Goal: Task Accomplishment & Management: Manage account settings

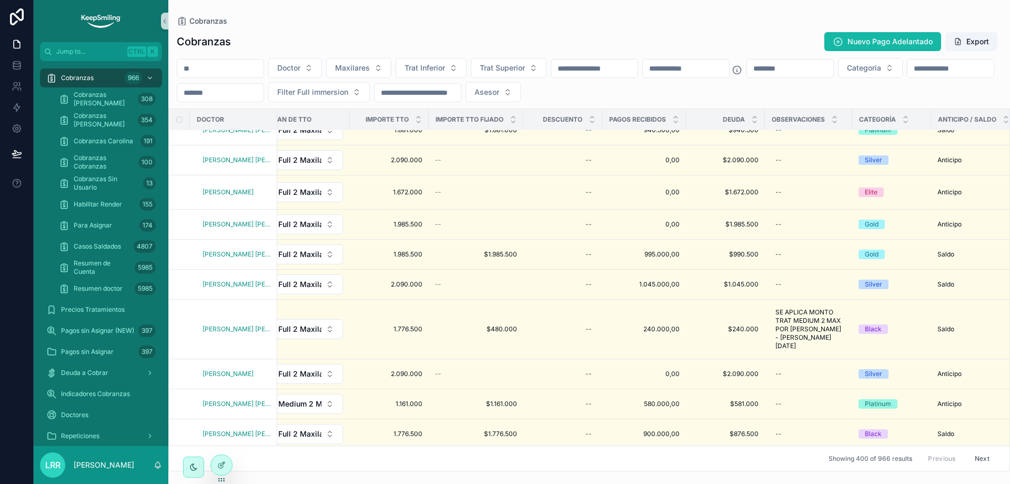
scroll to position [0, 997]
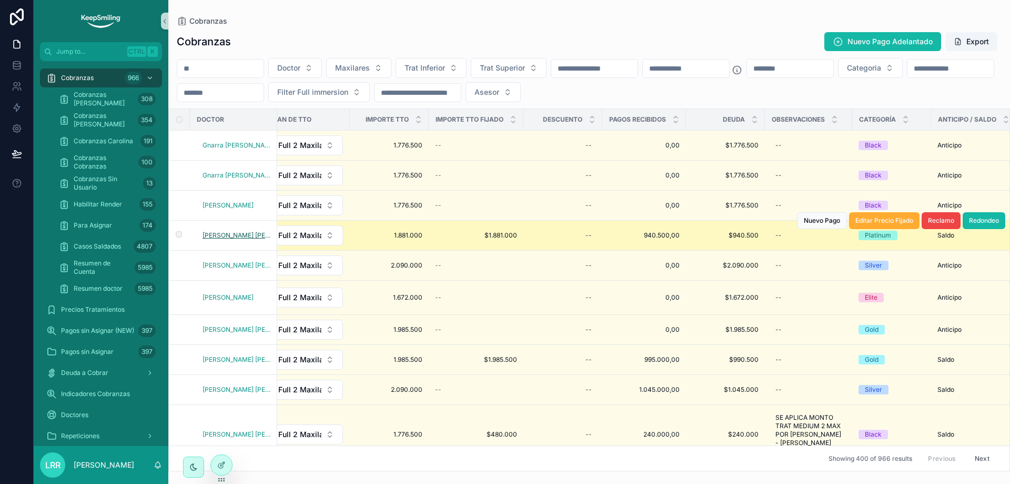
click at [236, 236] on span "[PERSON_NAME] [PERSON_NAME]" at bounding box center [237, 235] width 68 height 8
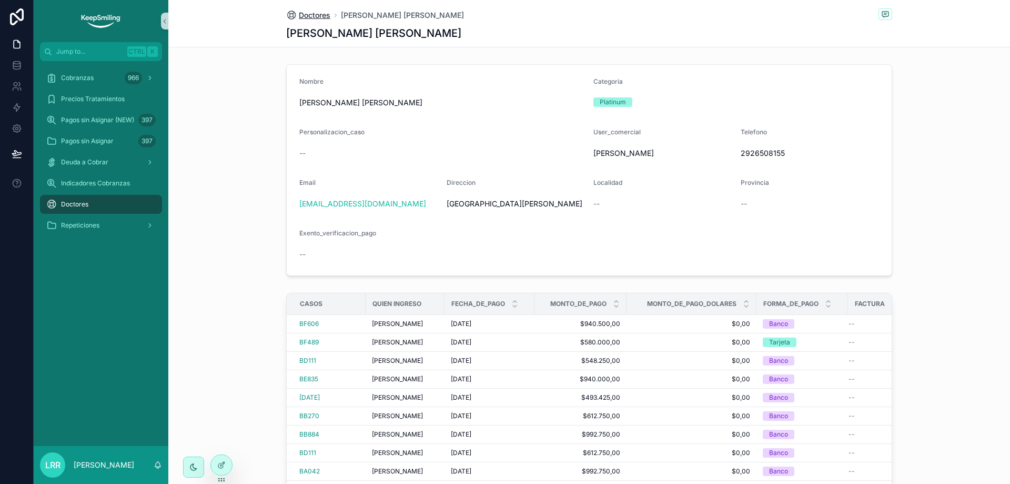
click at [304, 15] on span "Doctores" at bounding box center [315, 15] width 32 height 11
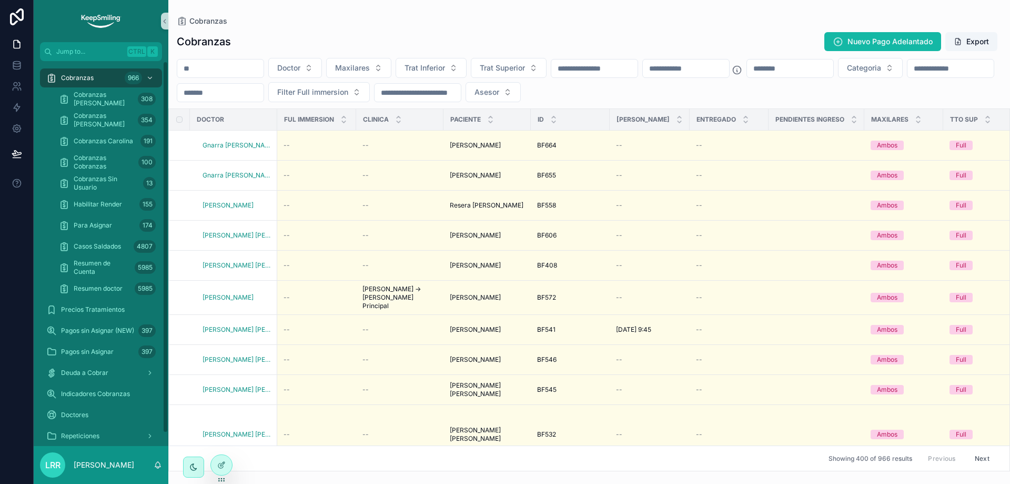
click at [94, 74] on div "Cobranzas 966" at bounding box center [100, 77] width 109 height 17
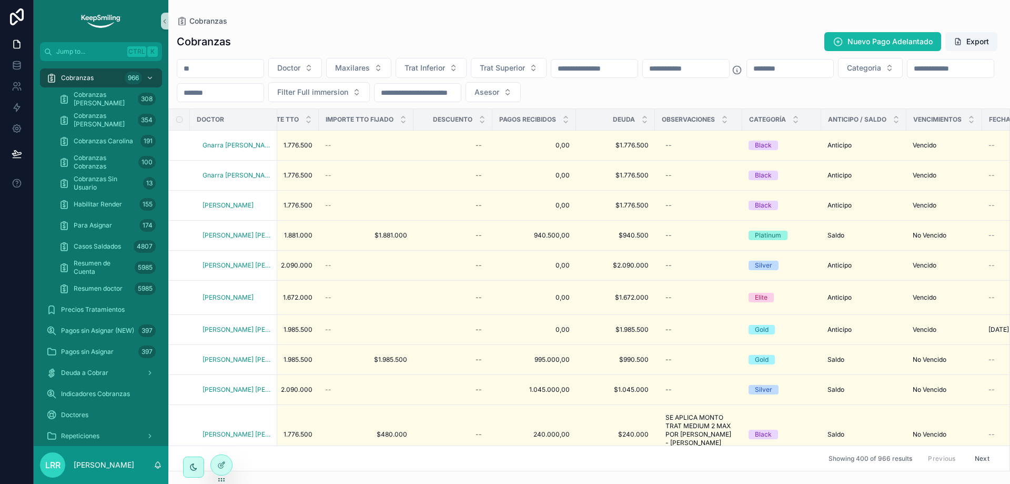
scroll to position [0, 1105]
click at [222, 464] on icon at bounding box center [222, 464] width 4 height 4
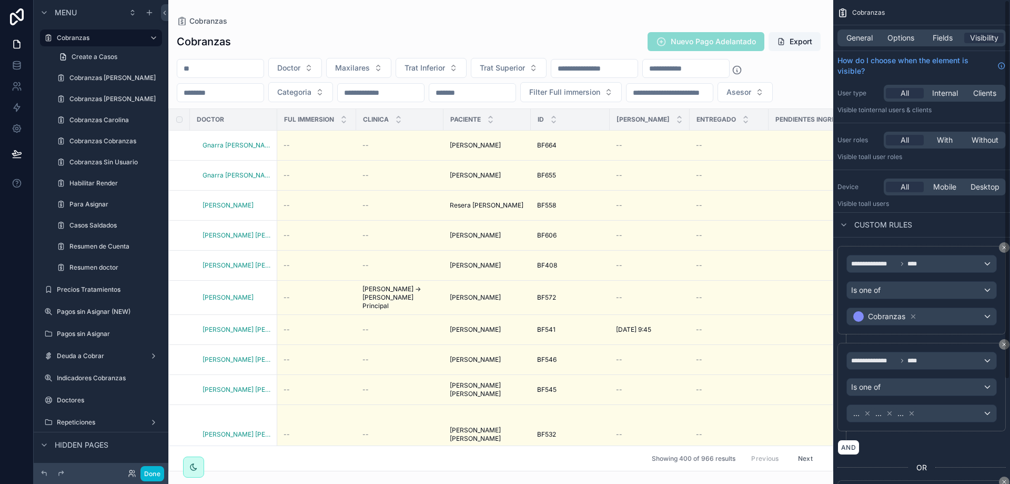
click at [937, 37] on span "Fields" at bounding box center [943, 38] width 20 height 11
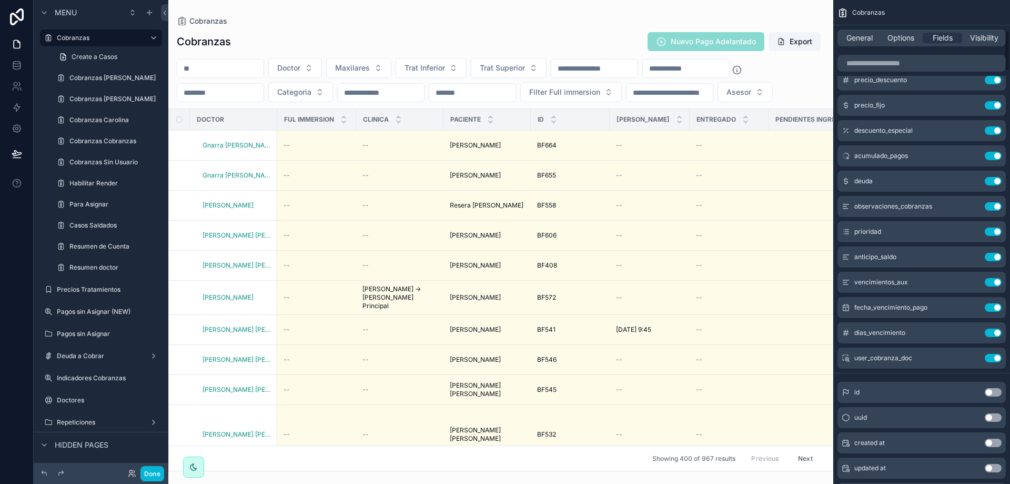
scroll to position [368, 0]
click at [971, 183] on icon "scrollable content" at bounding box center [972, 181] width 8 height 8
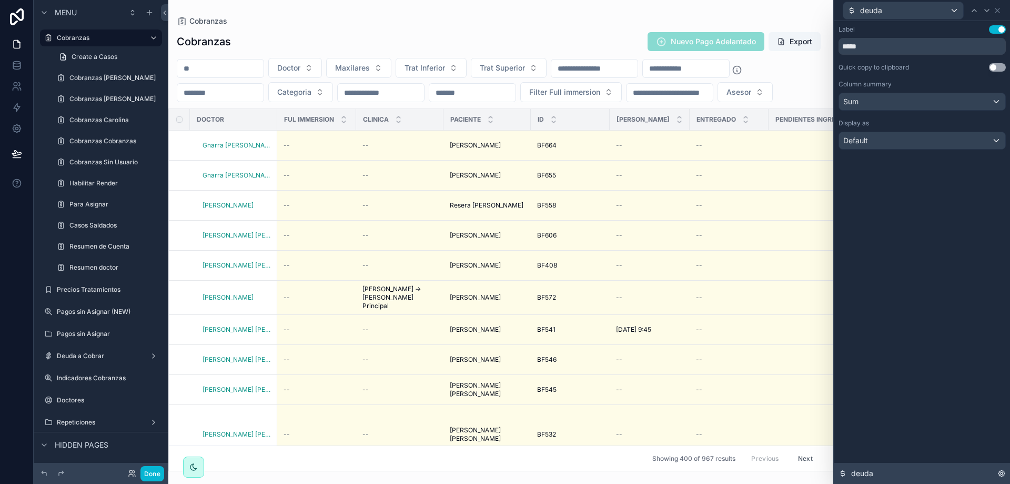
click at [870, 473] on span "deuda" at bounding box center [862, 473] width 22 height 11
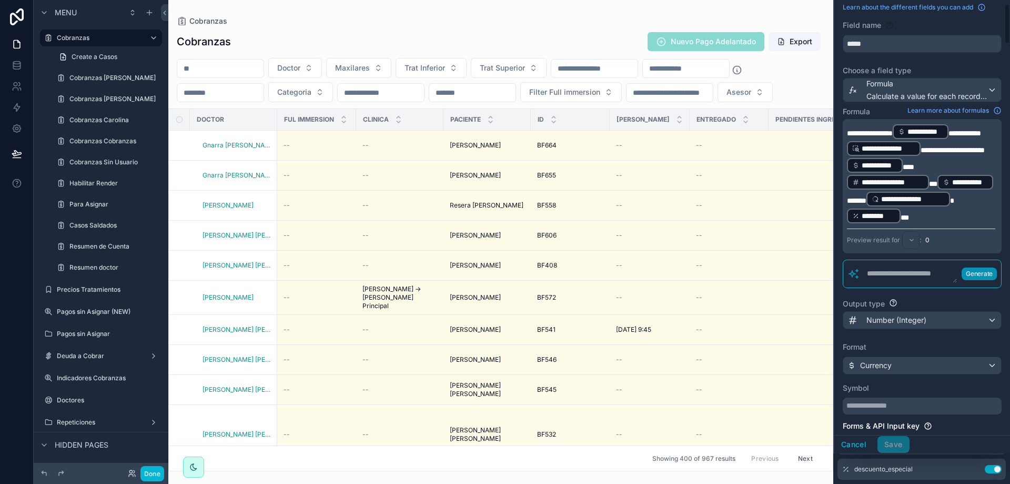
scroll to position [0, 0]
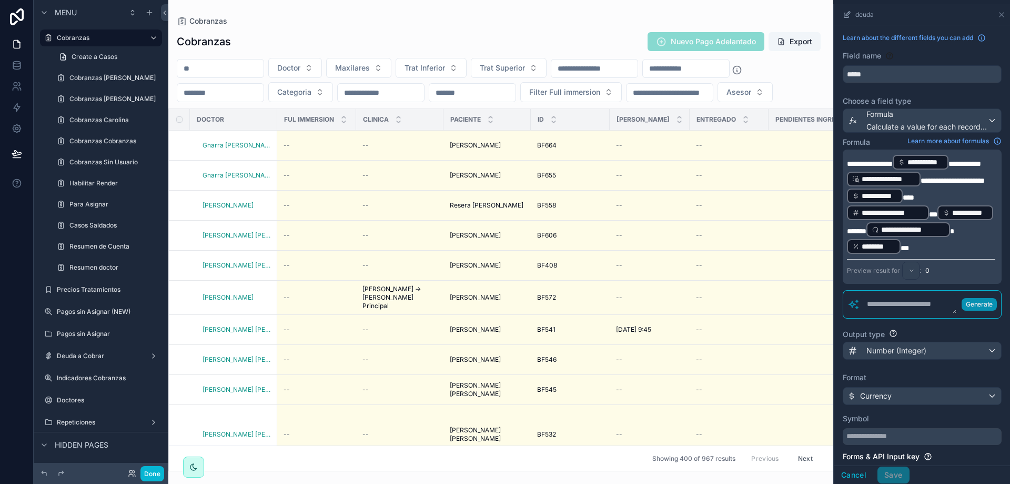
click at [574, 117] on div at bounding box center [500, 242] width 665 height 484
click at [1004, 15] on icon "scrollable content" at bounding box center [1002, 15] width 8 height 8
click at [853, 477] on button "Cancel" at bounding box center [854, 474] width 39 height 17
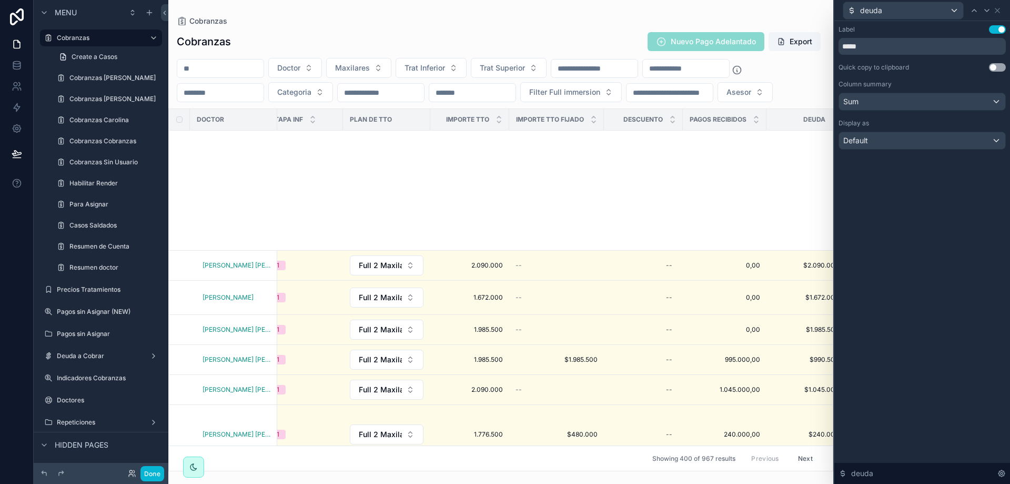
scroll to position [474, 916]
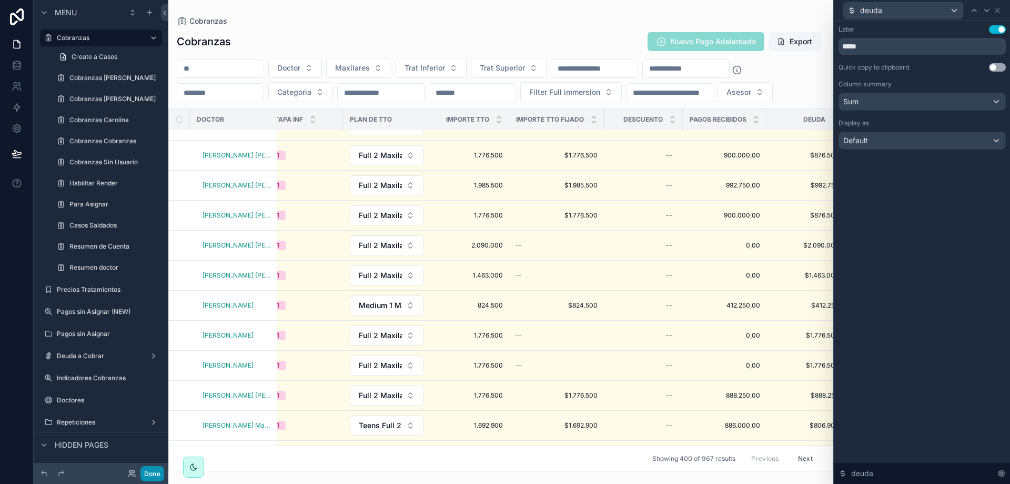
click at [152, 471] on button "Done" at bounding box center [153, 473] width 24 height 15
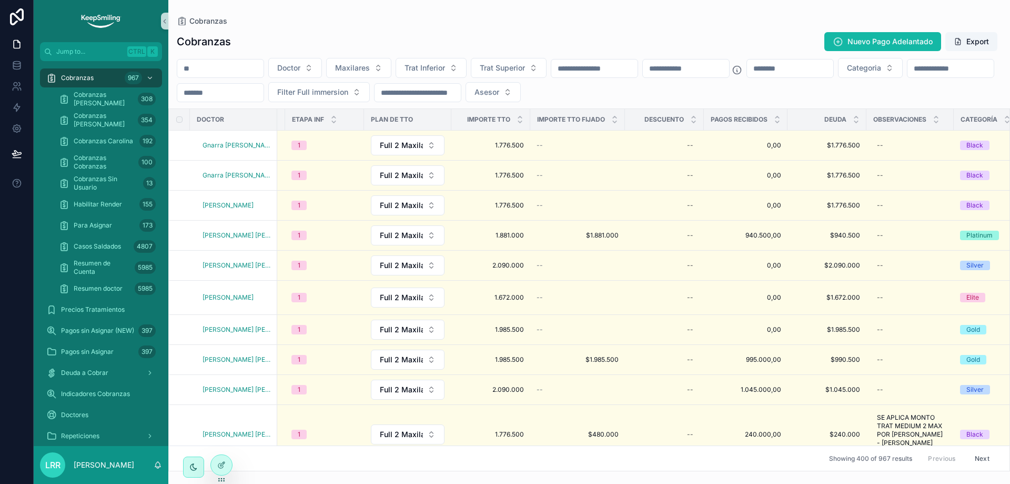
scroll to position [0, 909]
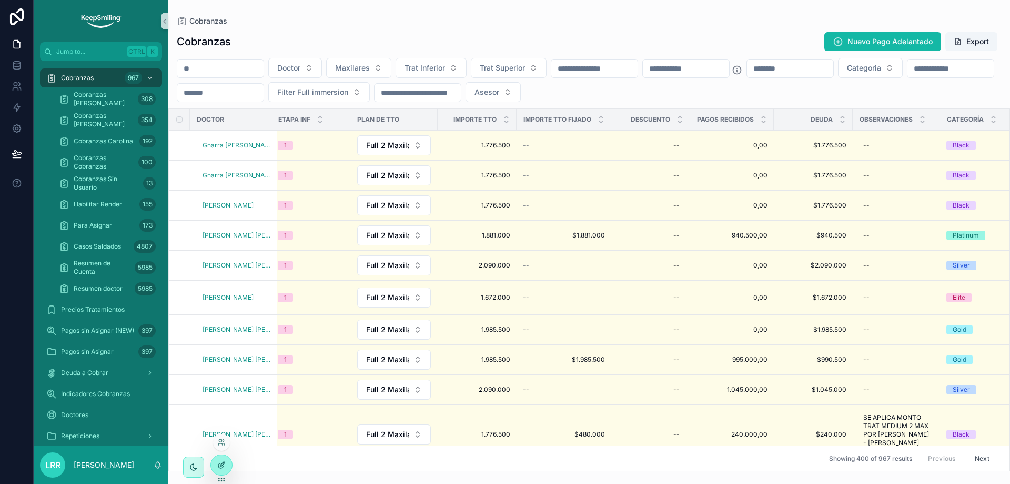
click at [220, 461] on icon at bounding box center [221, 464] width 8 height 8
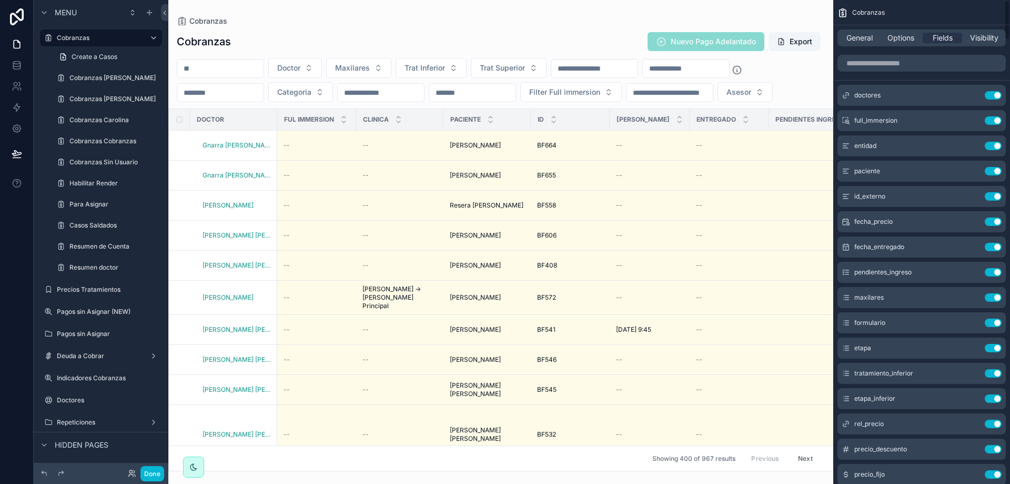
click at [289, 468] on div at bounding box center [500, 242] width 665 height 484
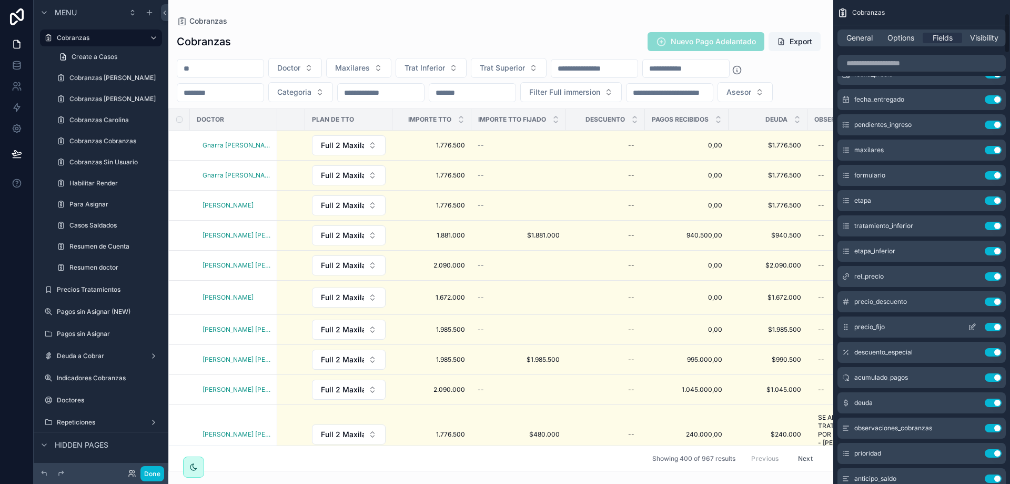
scroll to position [158, 0]
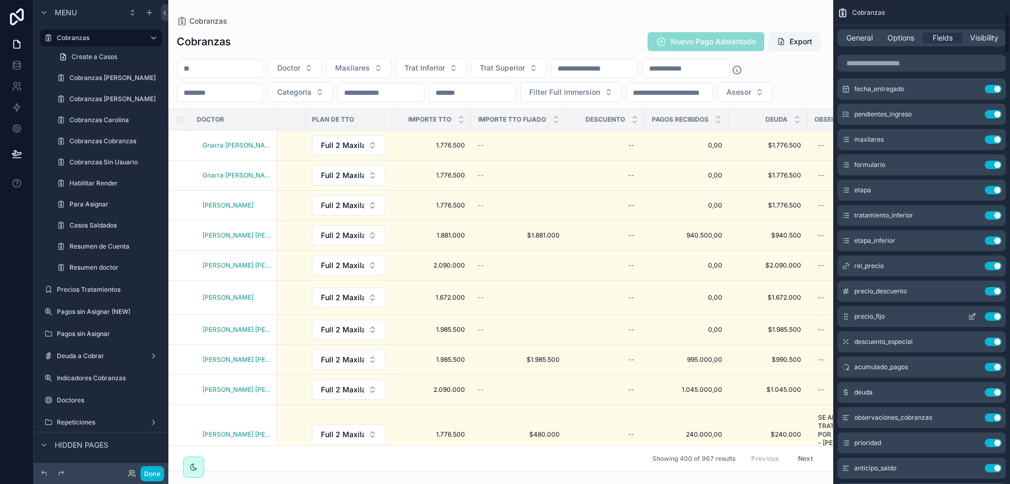
click at [971, 317] on icon "scrollable content" at bounding box center [973, 315] width 4 height 4
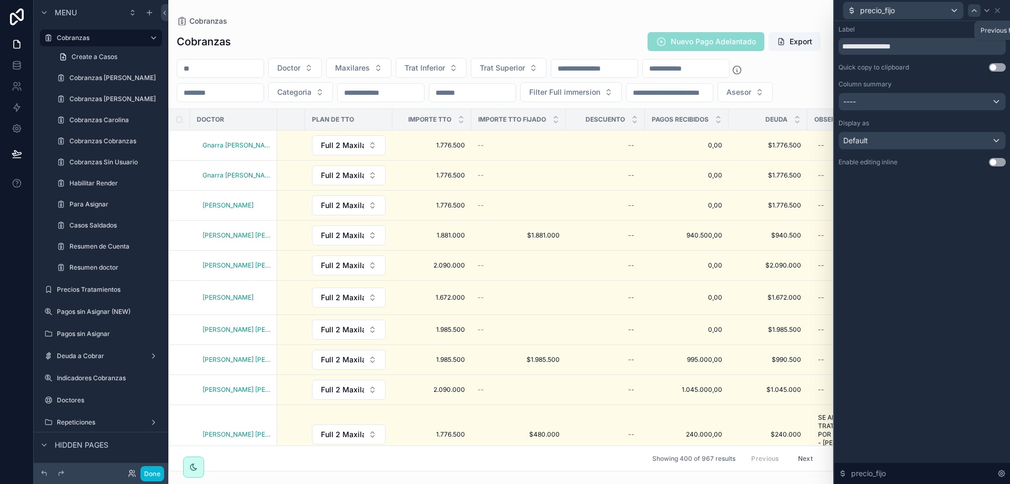
click at [976, 13] on icon at bounding box center [974, 10] width 8 height 8
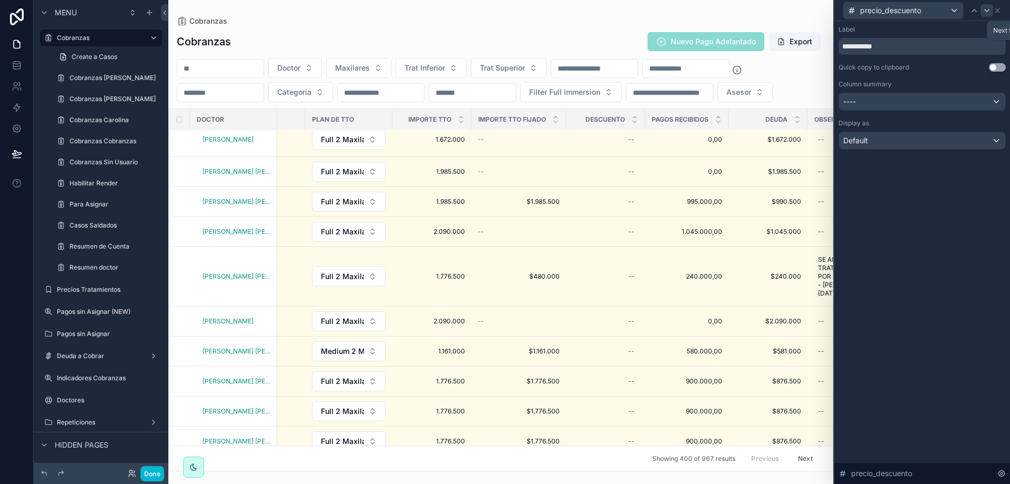
click at [986, 9] on icon at bounding box center [987, 10] width 8 height 8
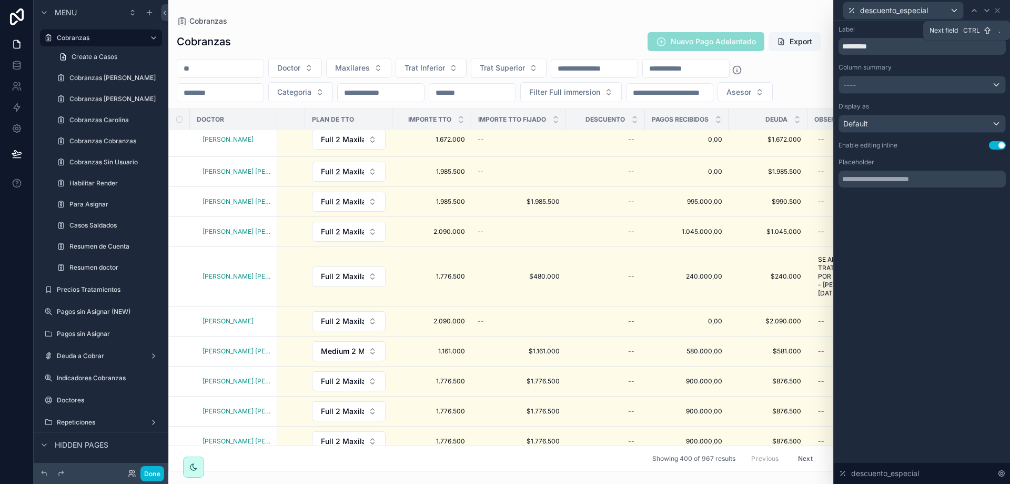
click at [986, 9] on icon at bounding box center [987, 10] width 8 height 8
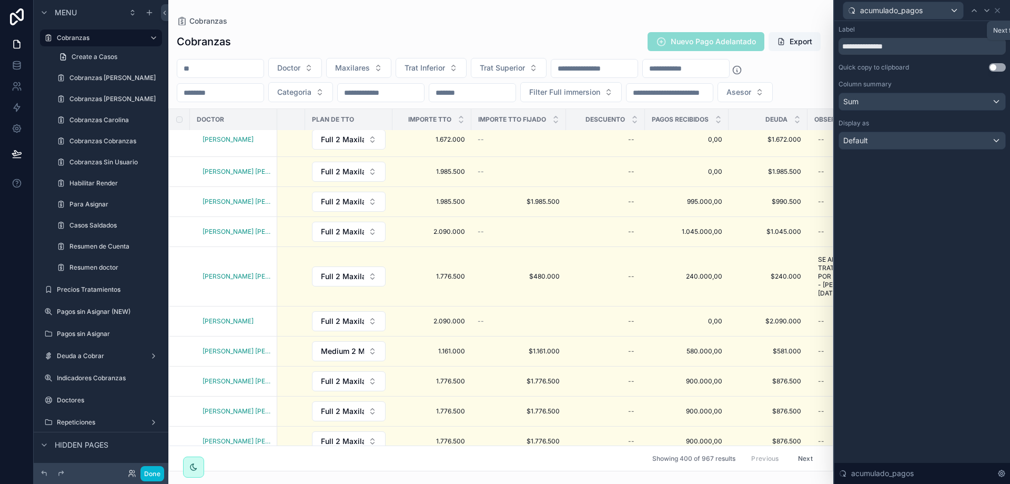
click at [986, 9] on icon at bounding box center [987, 10] width 8 height 8
click at [972, 8] on icon at bounding box center [974, 10] width 8 height 8
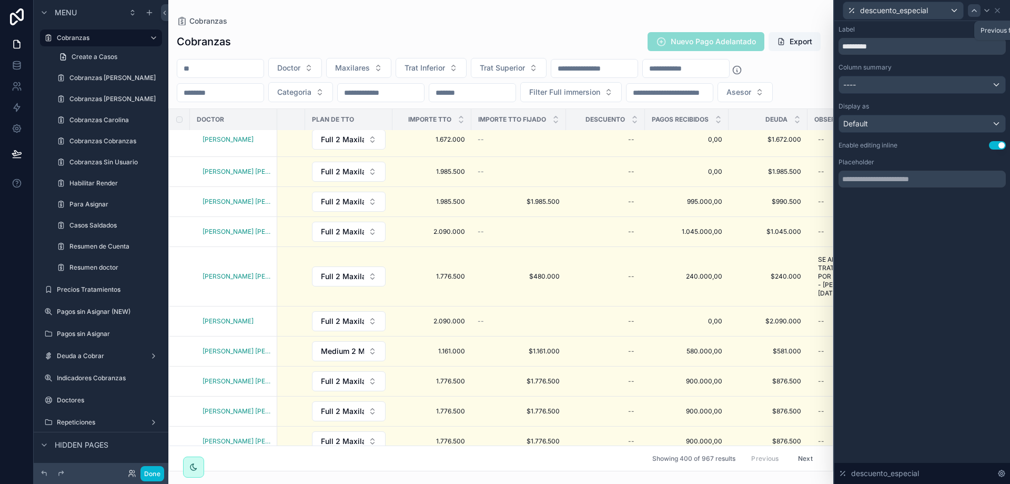
click at [972, 10] on icon at bounding box center [974, 10] width 8 height 8
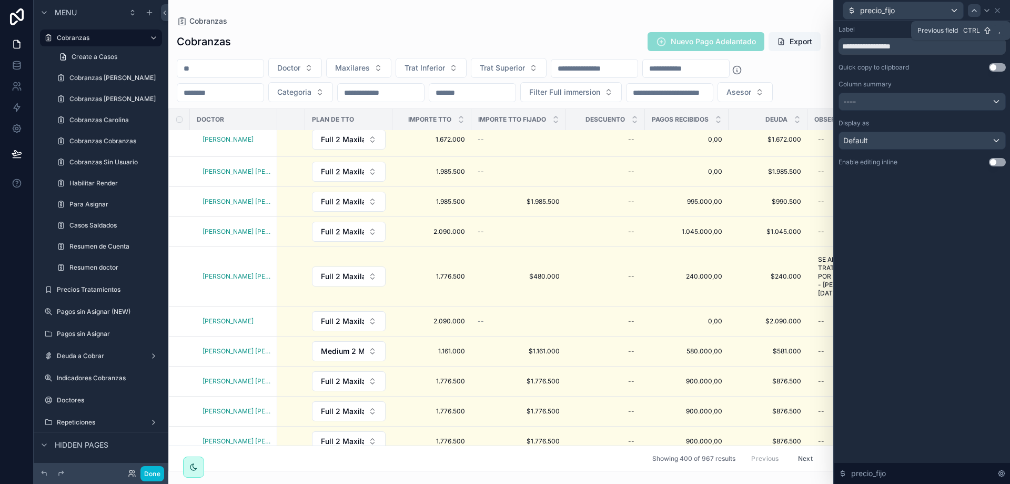
click at [972, 10] on icon at bounding box center [974, 10] width 8 height 8
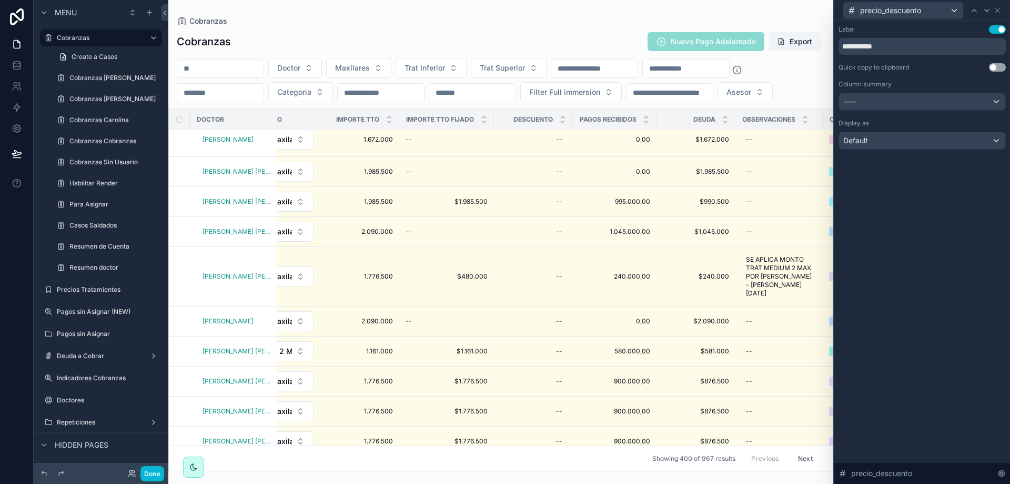
scroll to position [158, 972]
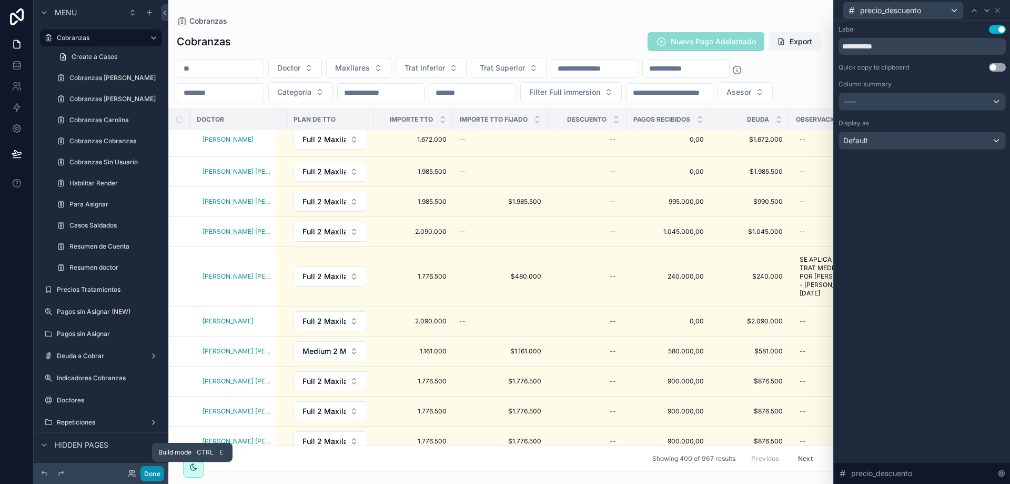
click at [153, 472] on button "Done" at bounding box center [153, 473] width 24 height 15
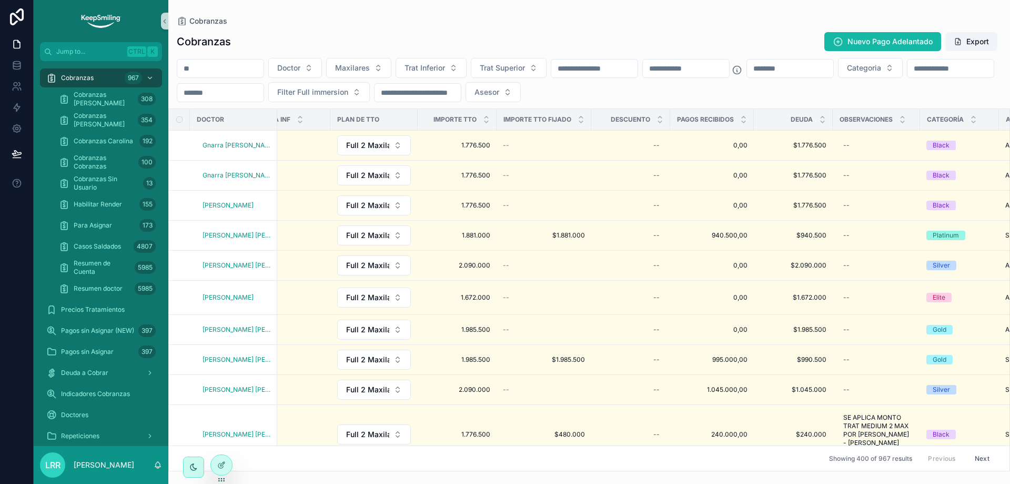
scroll to position [0, 906]
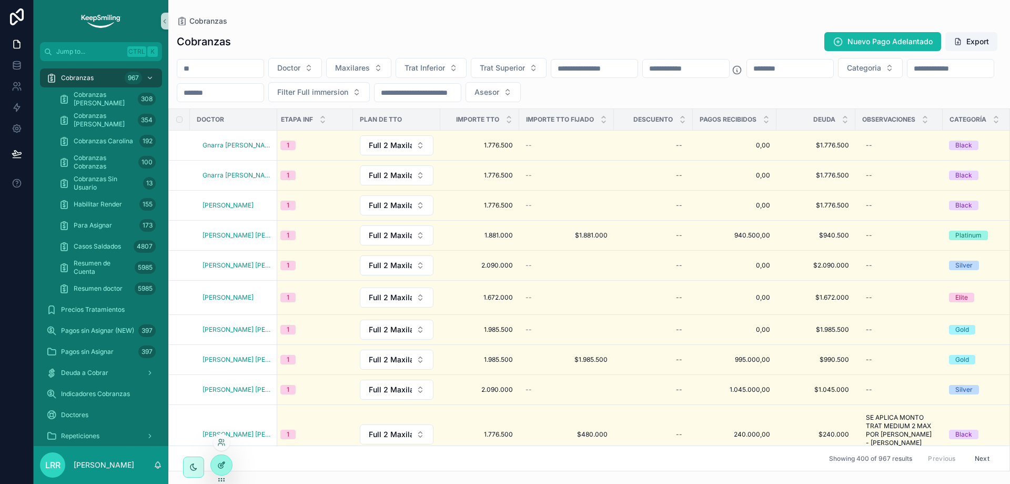
click at [225, 464] on icon at bounding box center [221, 464] width 8 height 8
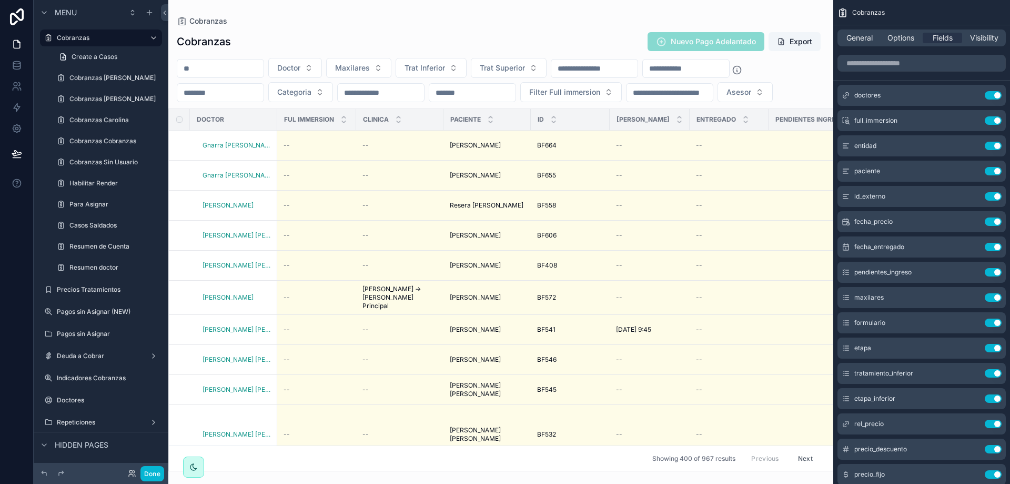
scroll to position [105, 0]
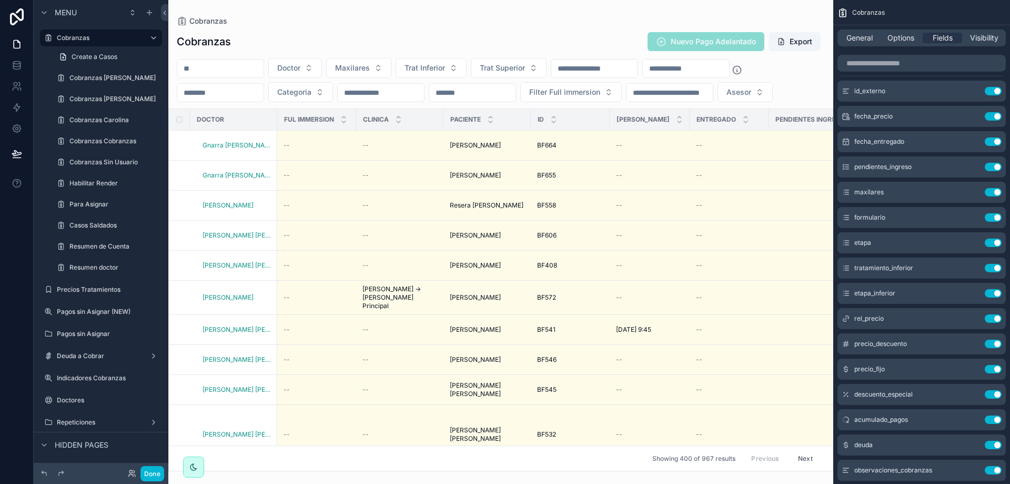
click at [317, 467] on div at bounding box center [500, 242] width 665 height 484
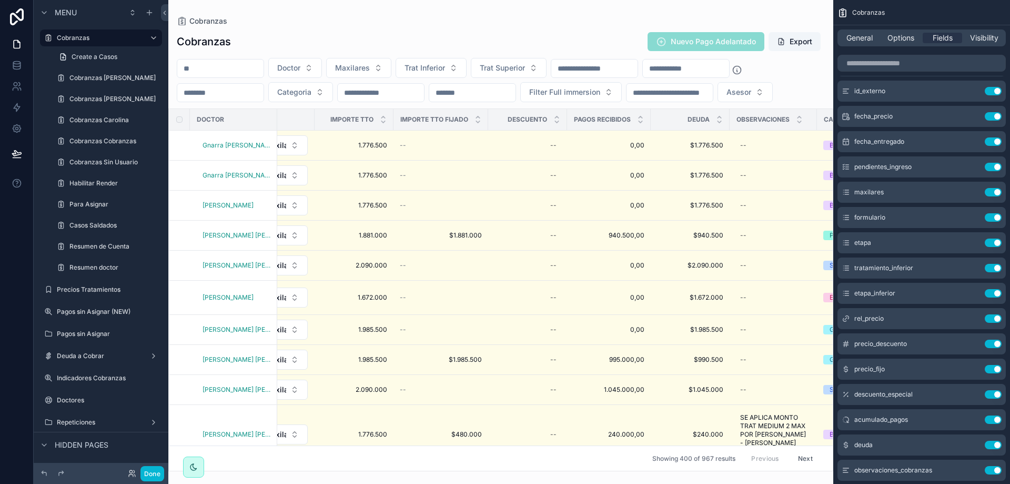
scroll to position [0, 1040]
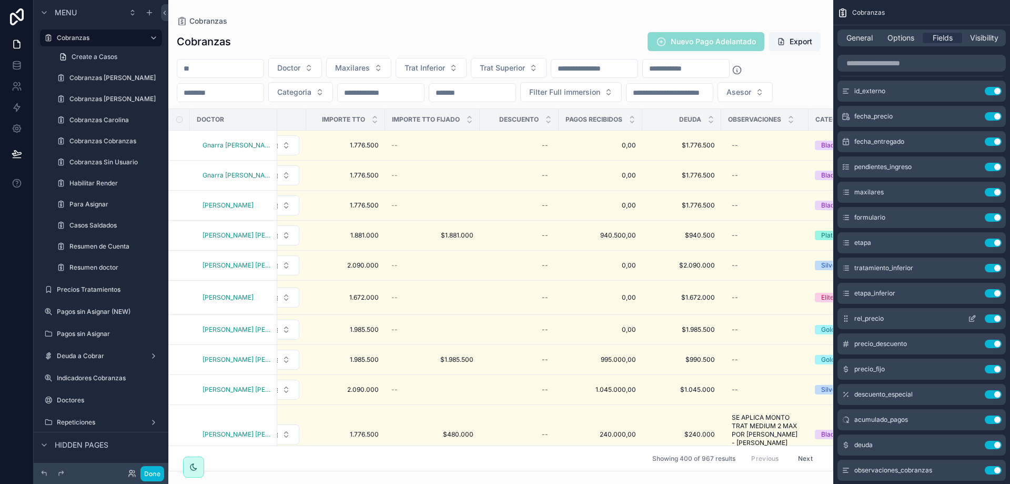
click at [976, 317] on icon "scrollable content" at bounding box center [972, 318] width 8 height 8
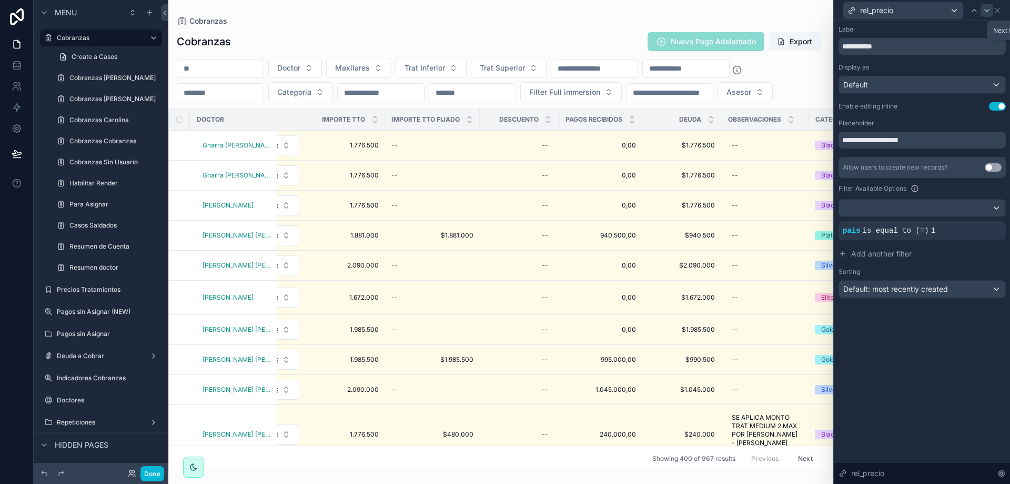
click at [988, 9] on icon at bounding box center [987, 10] width 8 height 8
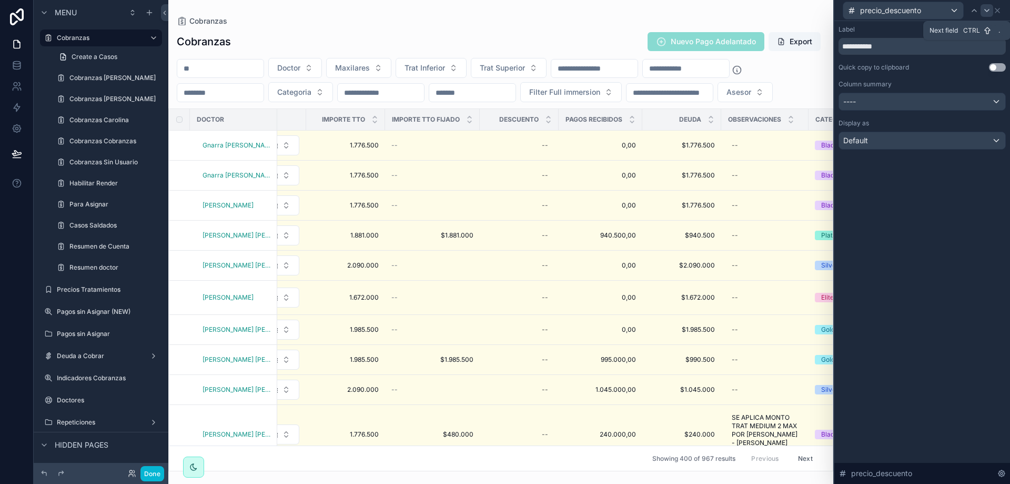
click at [989, 14] on icon at bounding box center [987, 10] width 8 height 8
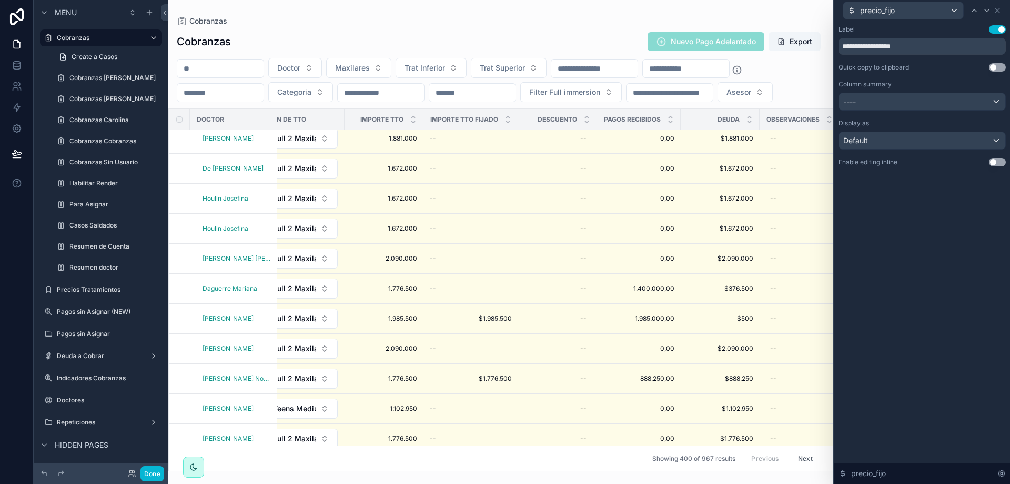
scroll to position [906, 974]
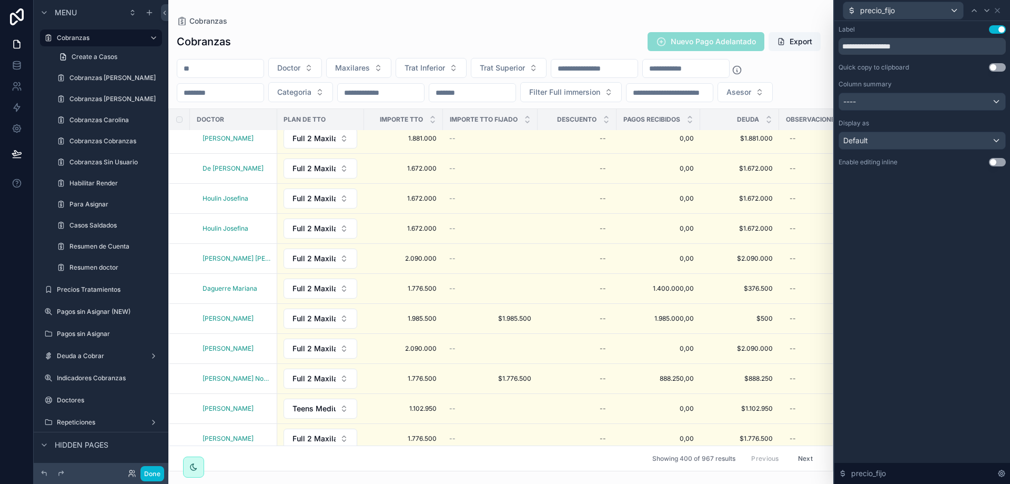
click at [960, 239] on div "**********" at bounding box center [923, 252] width 176 height 463
click at [1000, 12] on icon at bounding box center [998, 10] width 4 height 4
